Goal: Task Accomplishment & Management: Complete application form

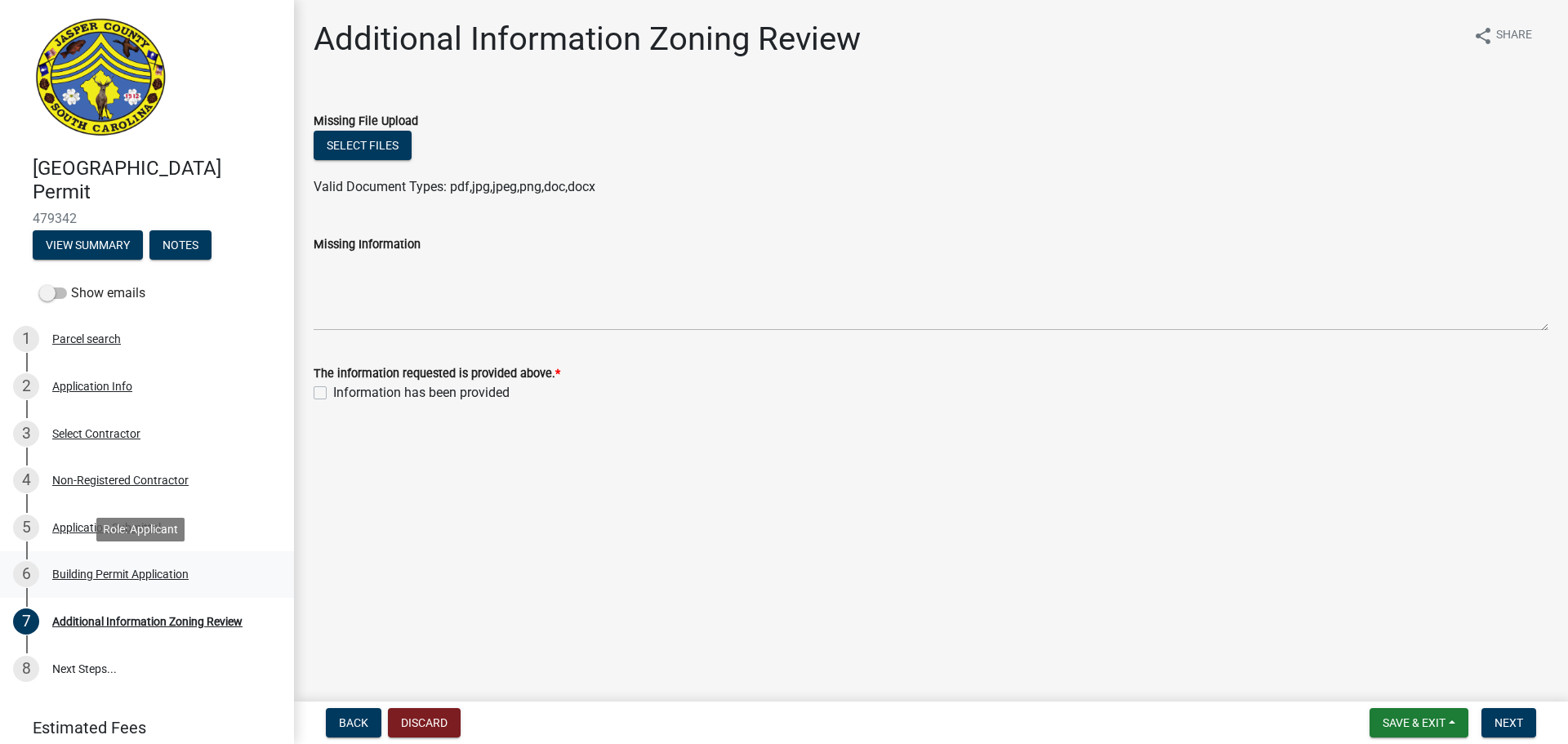
click at [163, 575] on div "Building Permit Application" at bounding box center [120, 574] width 136 height 11
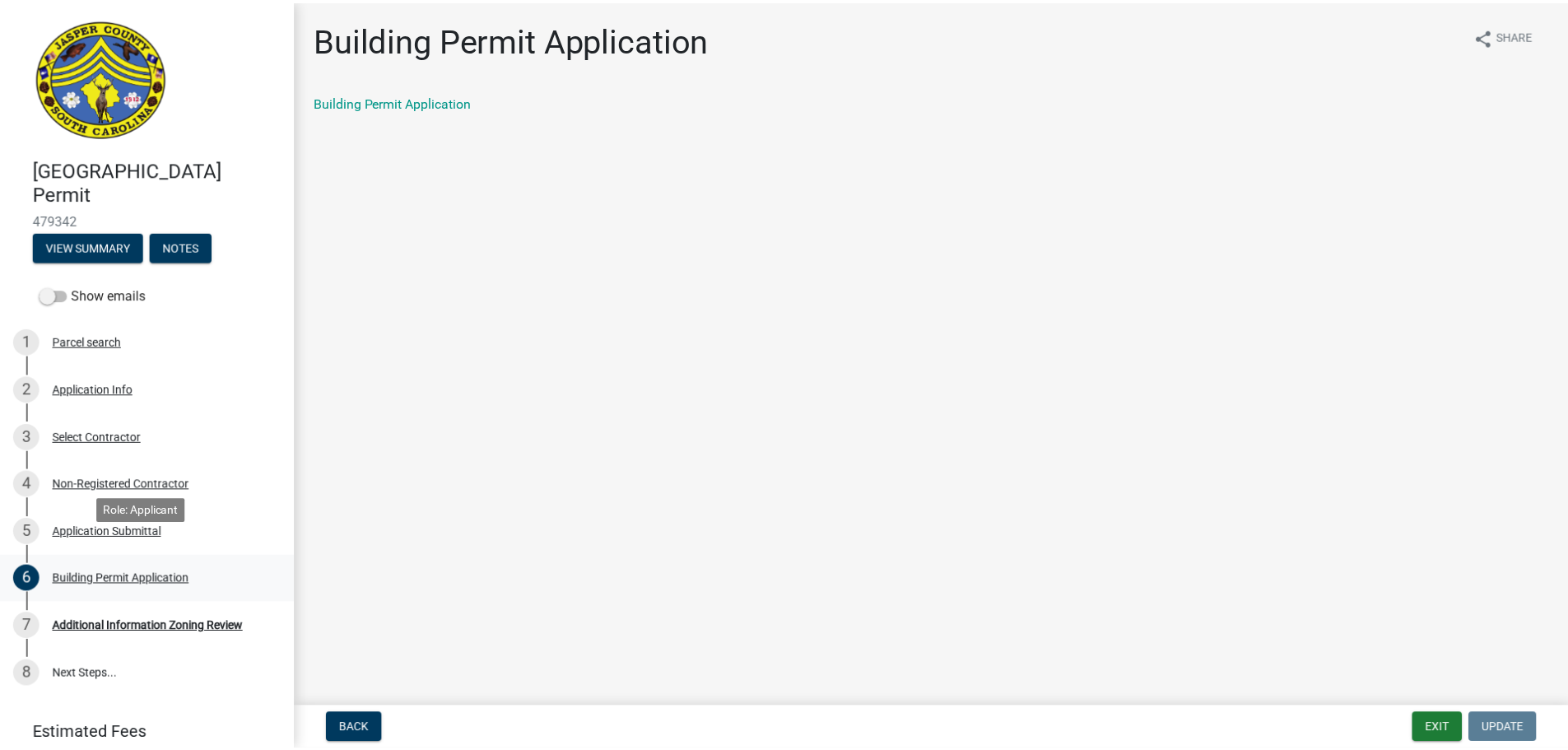
scroll to position [64, 0]
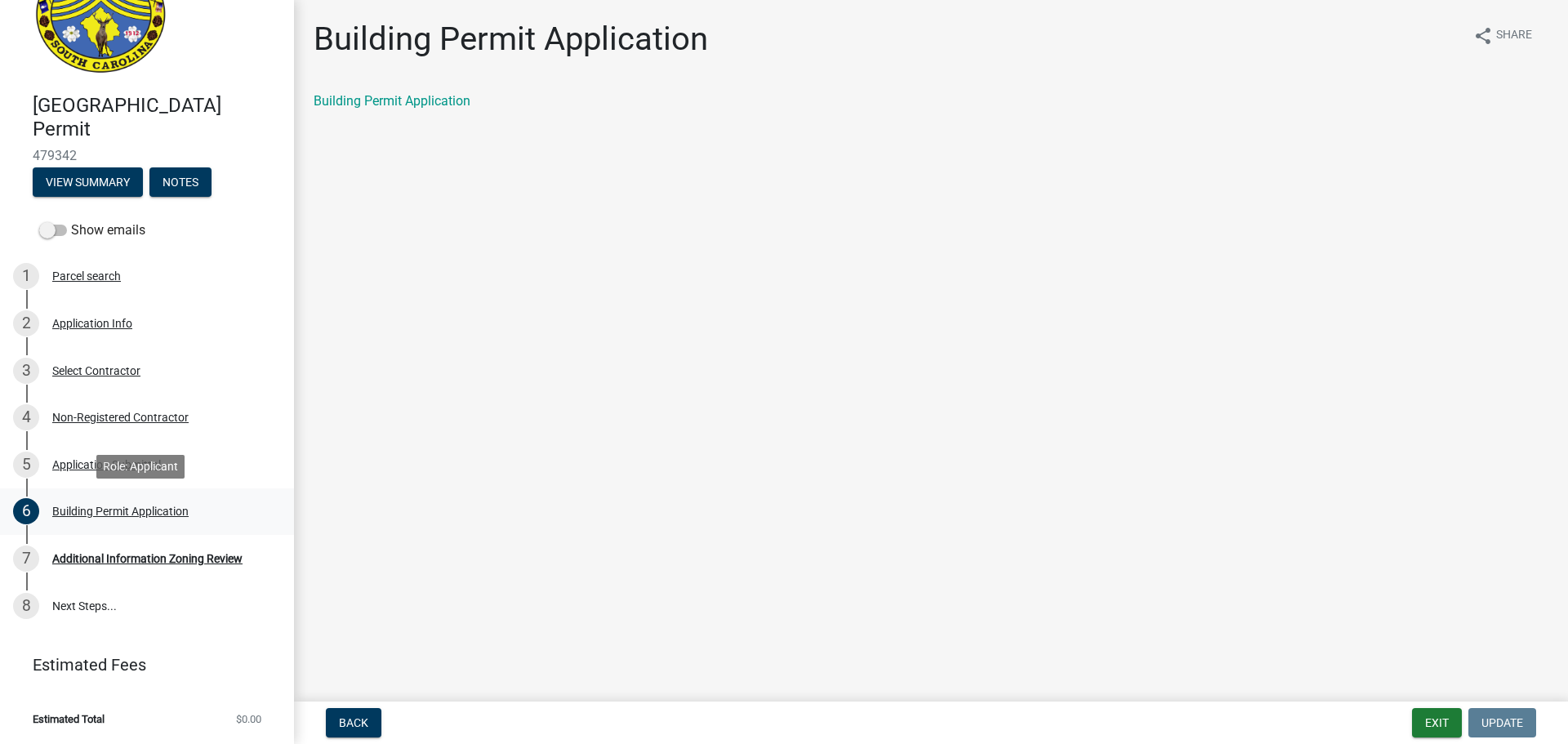
click at [161, 505] on div "Building Permit Application" at bounding box center [120, 511] width 136 height 11
click at [181, 550] on div "7 Additional Information Zoning Review" at bounding box center [140, 559] width 255 height 26
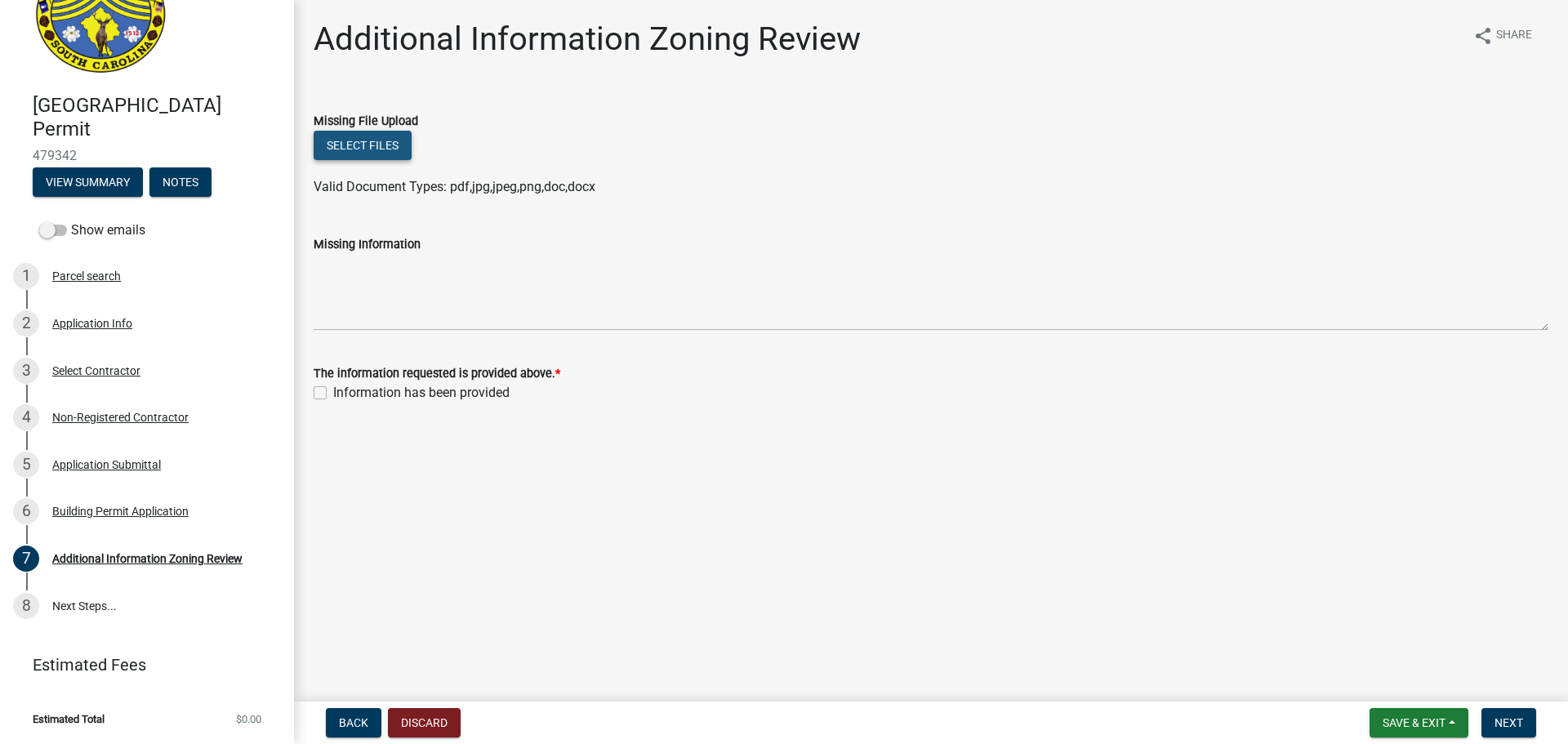
click at [381, 150] on button "Select files" at bounding box center [362, 145] width 98 height 30
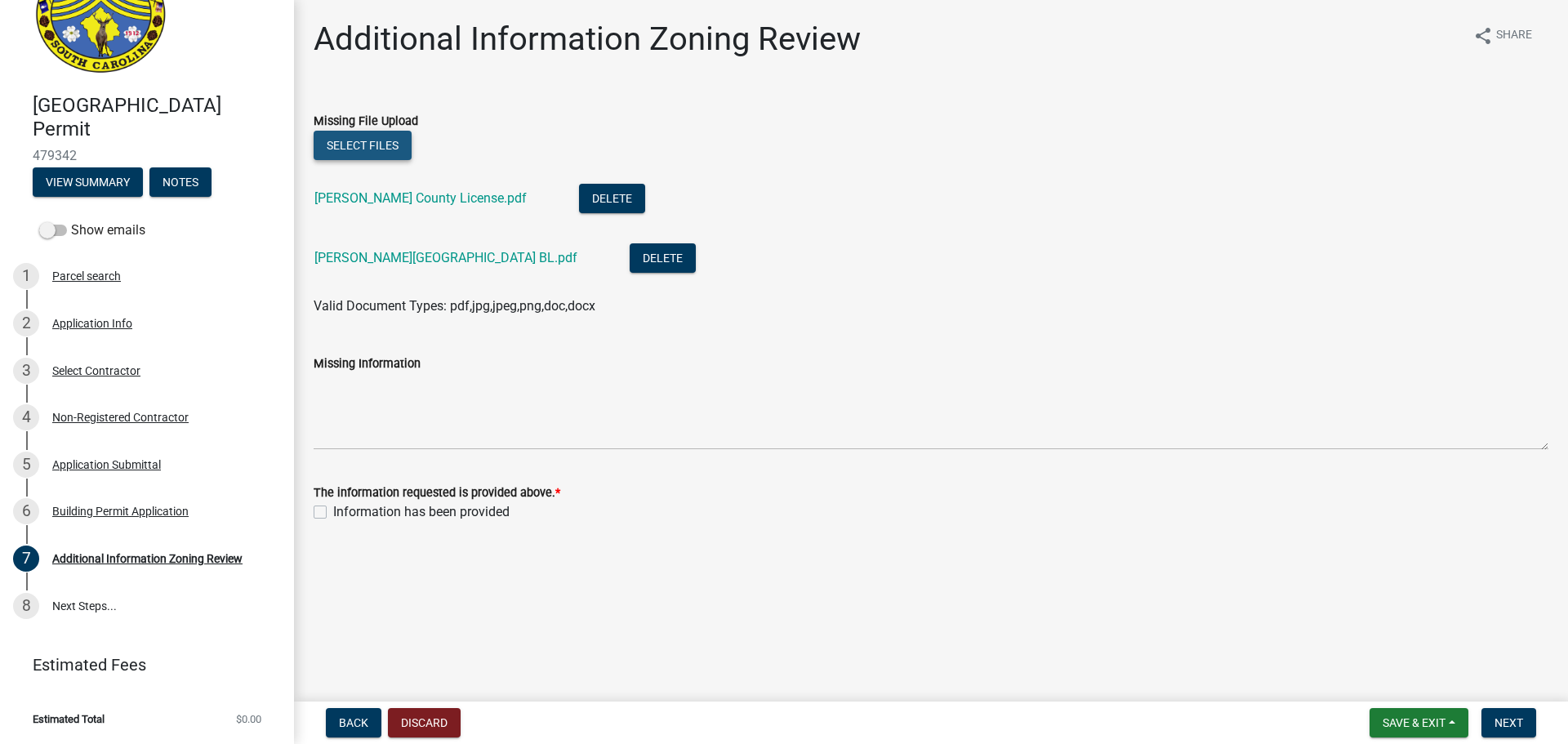
click at [360, 146] on button "Select files" at bounding box center [362, 145] width 98 height 30
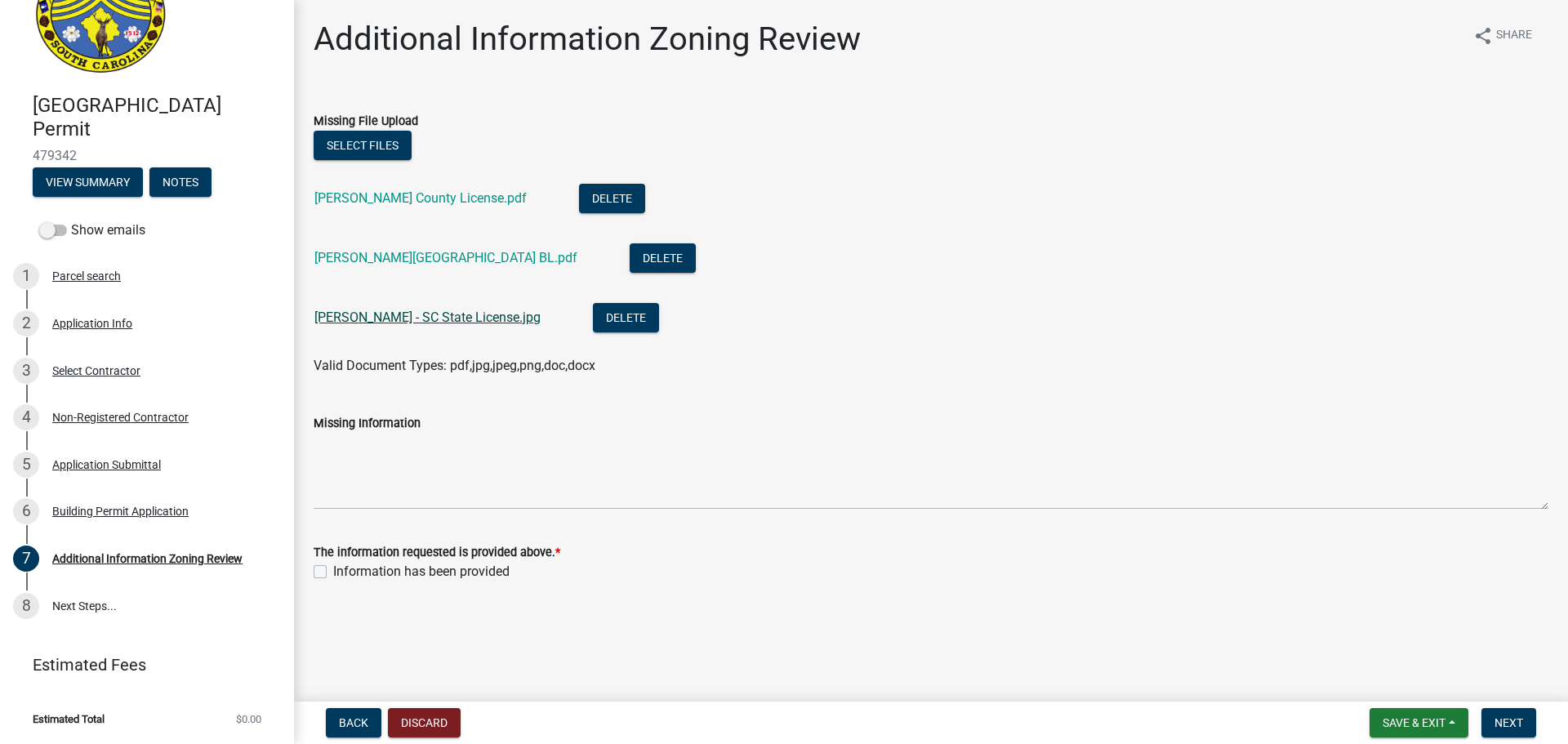
click at [381, 311] on link "[PERSON_NAME] - SC State License.jpg" at bounding box center [427, 317] width 226 height 16
click at [388, 256] on link "[PERSON_NAME][GEOGRAPHIC_DATA] BL.pdf" at bounding box center [446, 258] width 263 height 16
click at [439, 192] on link "[PERSON_NAME] County License.pdf" at bounding box center [420, 197] width 212 height 16
click at [333, 566] on label "Information has been provided" at bounding box center [421, 571] width 176 height 19
click at [333, 566] on input "Information has been provided" at bounding box center [337, 566] width 10 height 10
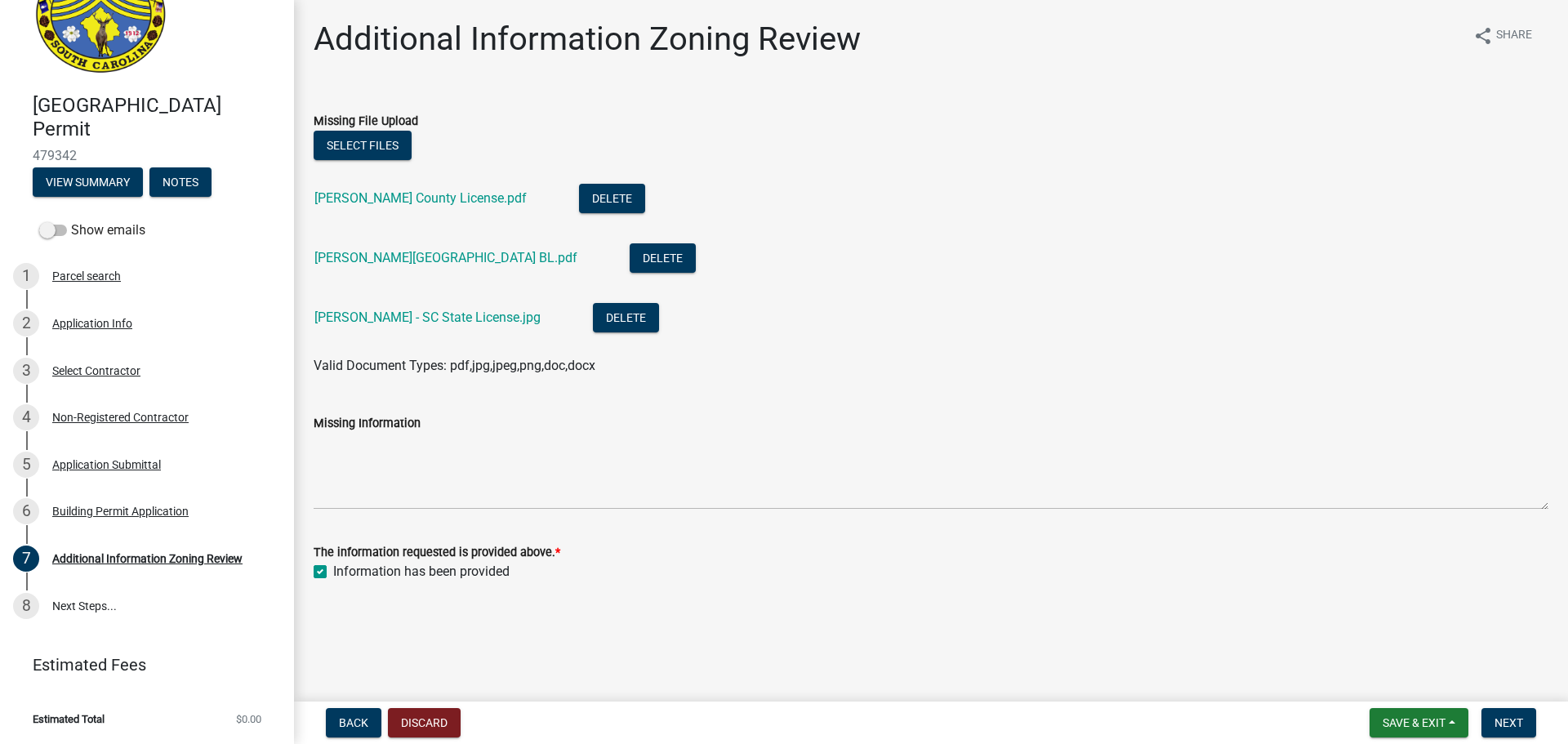
checkbox input "true"
click at [1453, 720] on button "Save & Exit" at bounding box center [1418, 723] width 99 height 30
click at [1392, 678] on button "Save & Exit" at bounding box center [1402, 680] width 131 height 39
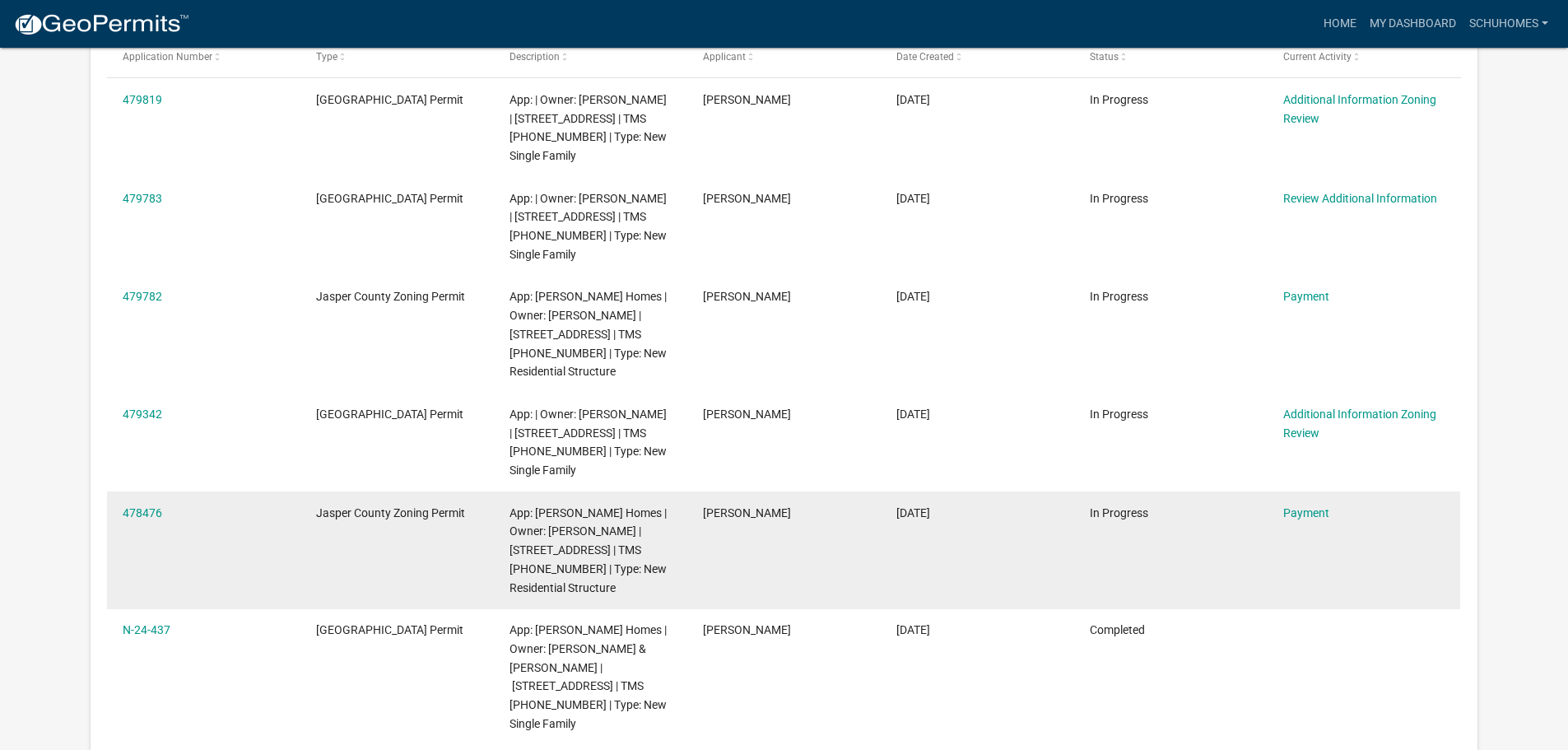
scroll to position [218, 0]
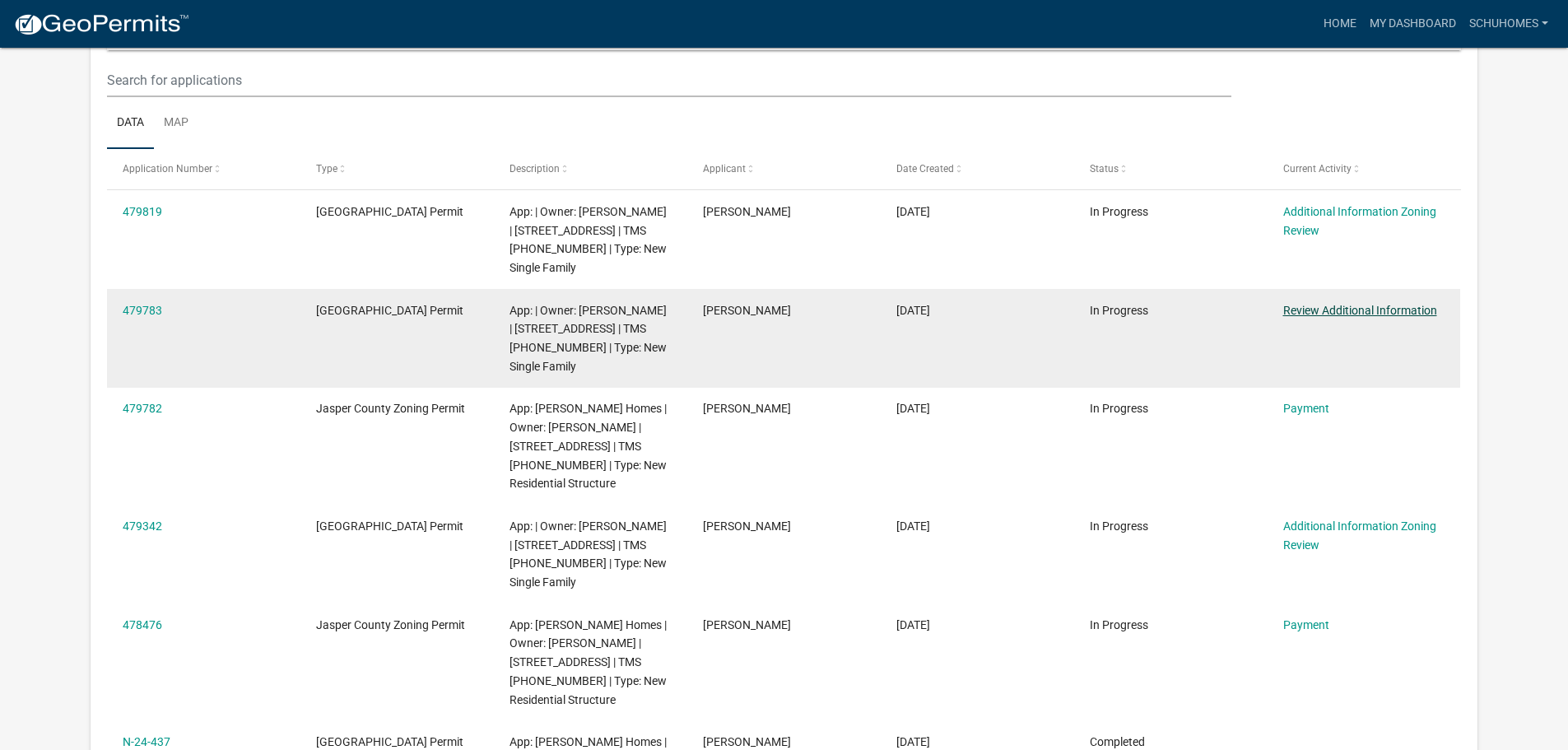
click at [1325, 308] on link "Review Additional Information" at bounding box center [1360, 310] width 154 height 13
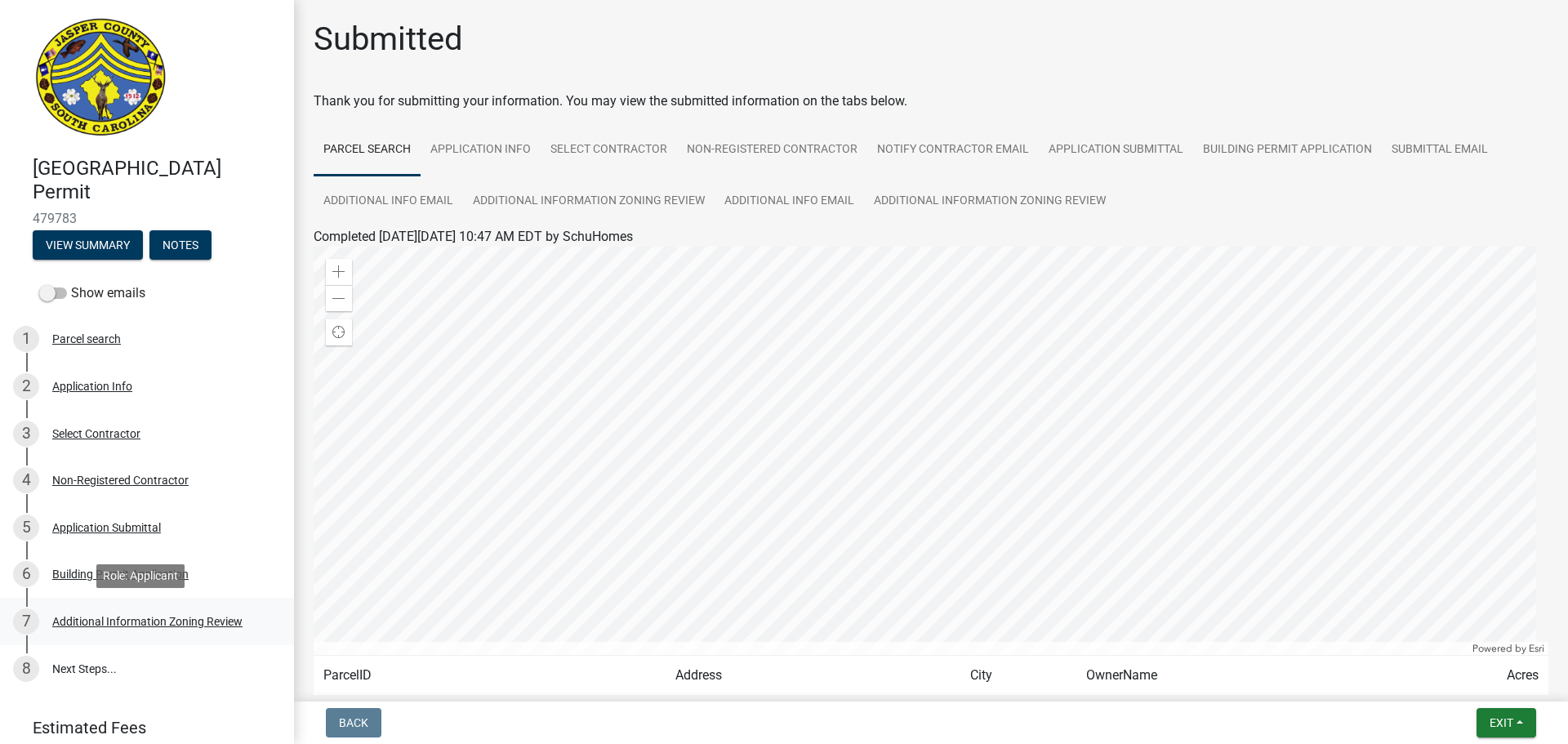
click at [137, 627] on div "Additional Information Zoning Review" at bounding box center [146, 621] width 190 height 11
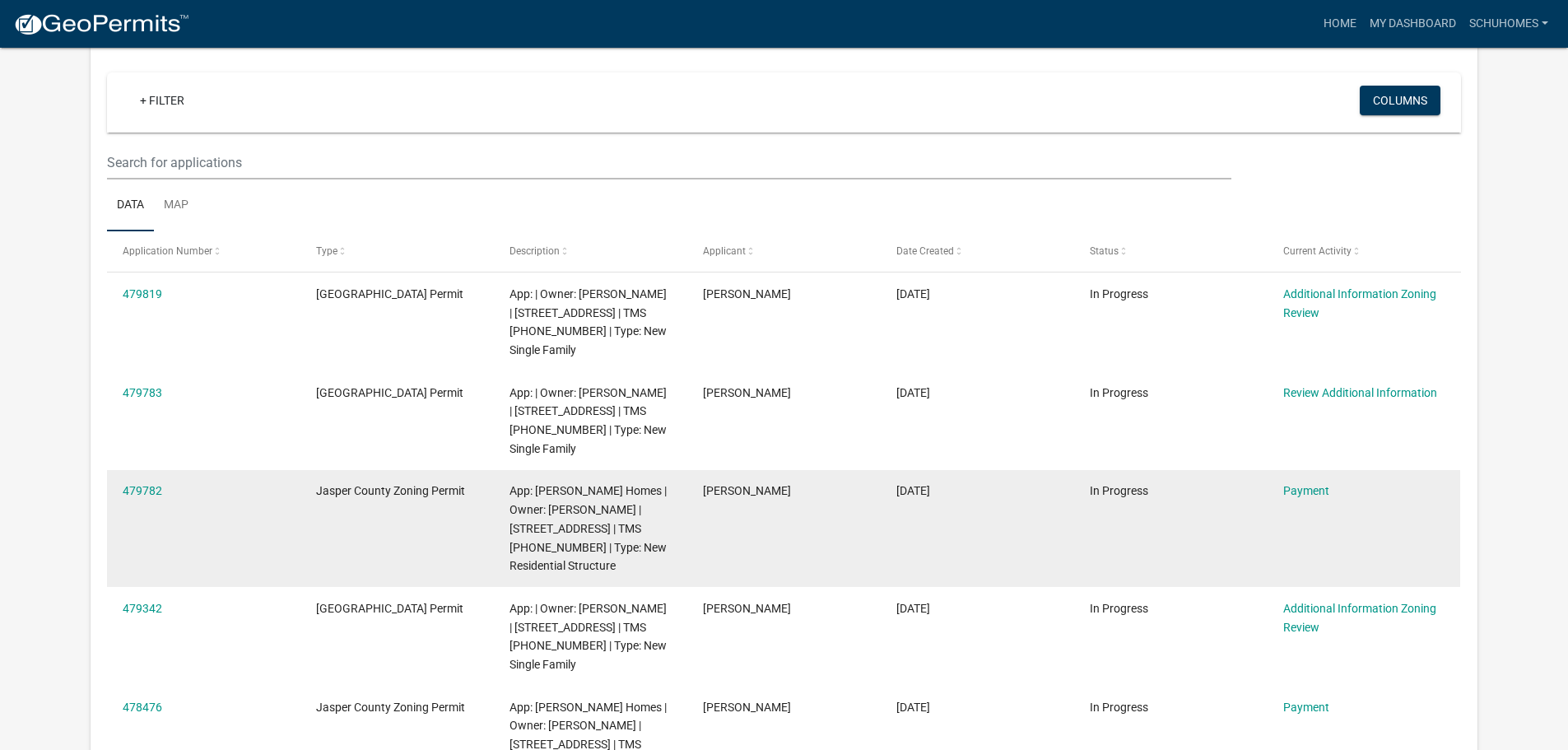
scroll to position [135, 0]
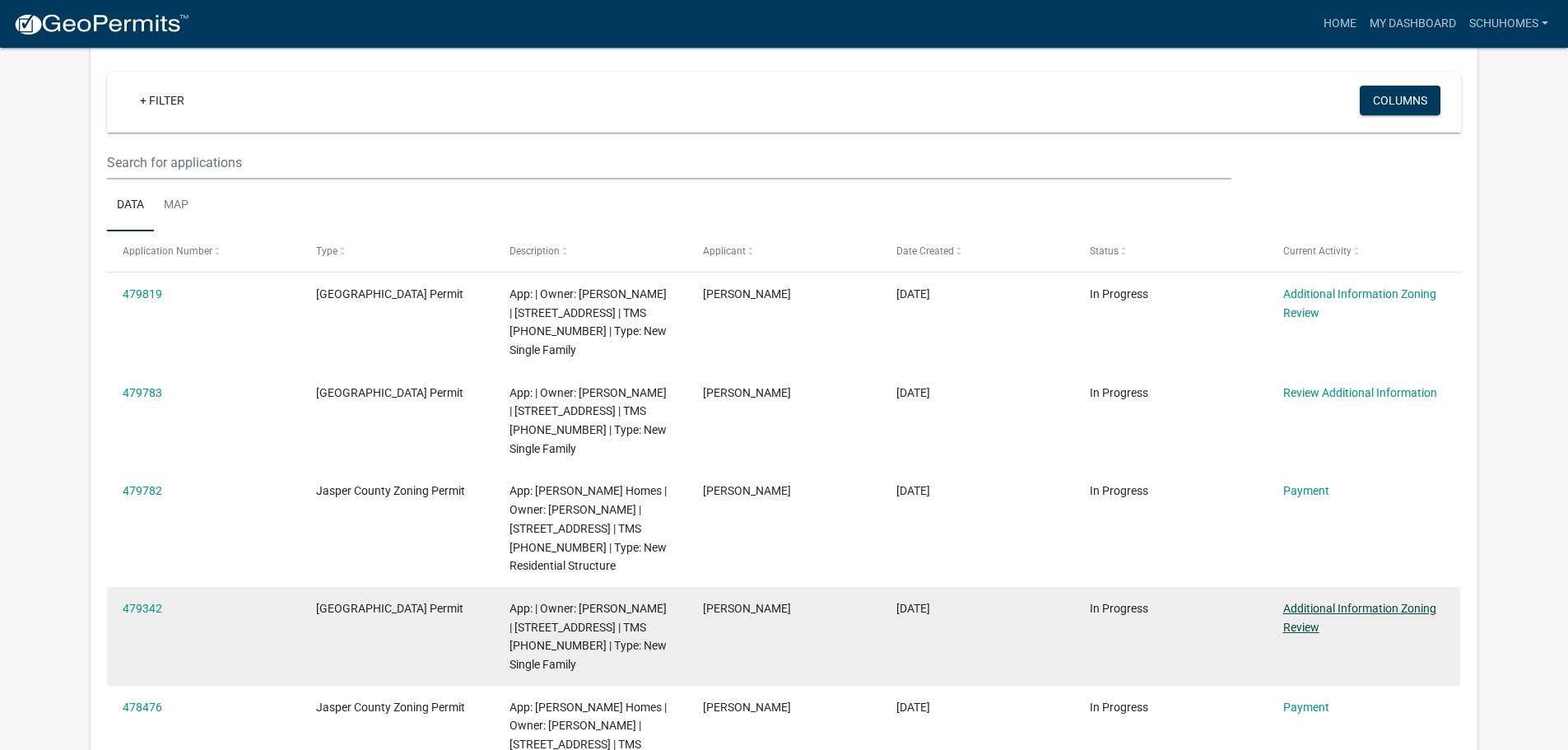
click at [1296, 620] on link "Additional Information Zoning Review" at bounding box center [1360, 617] width 153 height 32
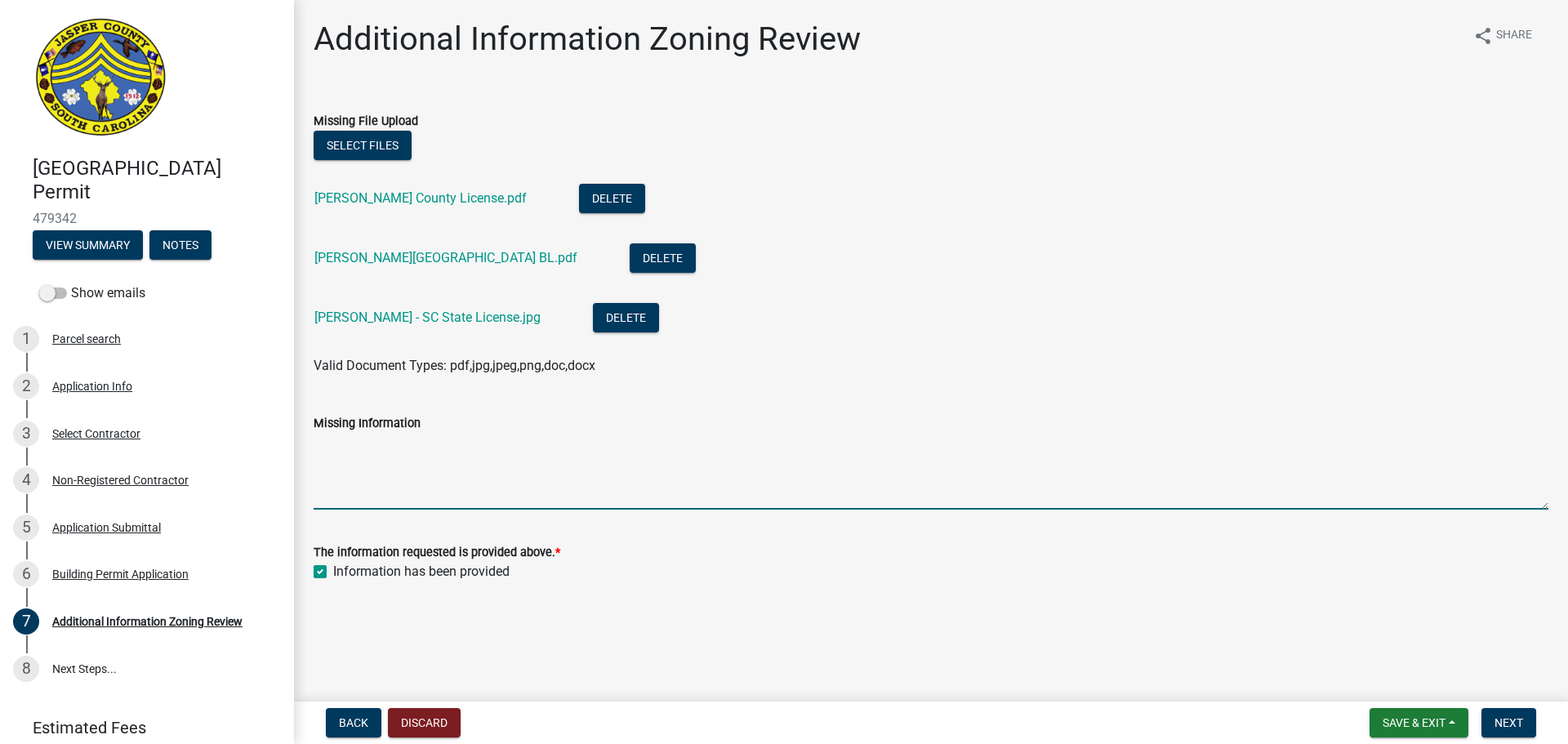
click at [377, 497] on textarea "Missing Information" at bounding box center [930, 471] width 1234 height 77
